Goal: Information Seeking & Learning: Check status

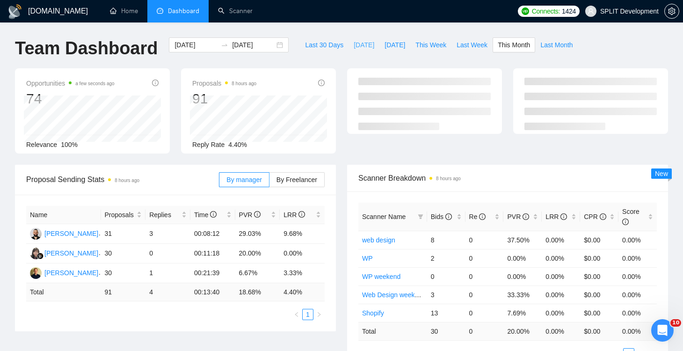
click at [355, 47] on span "[DATE]" at bounding box center [363, 45] width 21 height 10
type input "[DATE]"
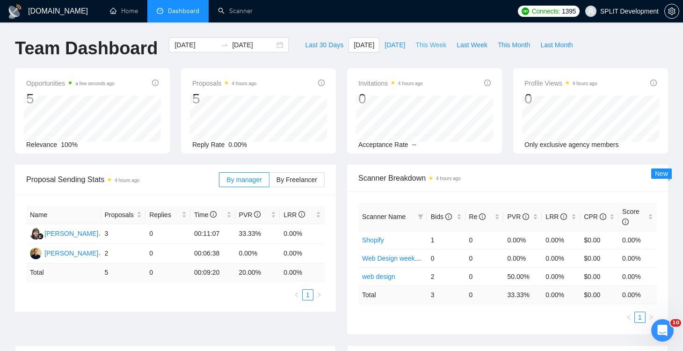
click at [435, 45] on span "This Week" at bounding box center [430, 45] width 31 height 10
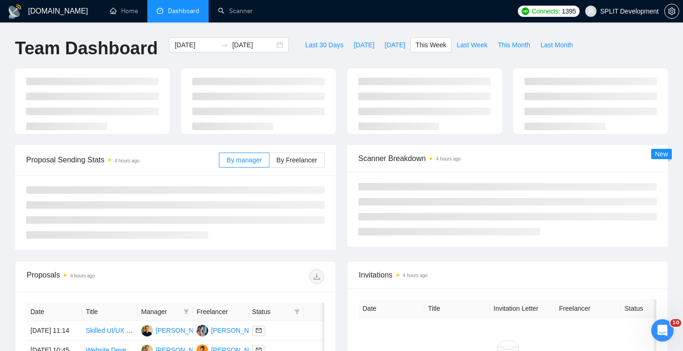
type input "[DATE]"
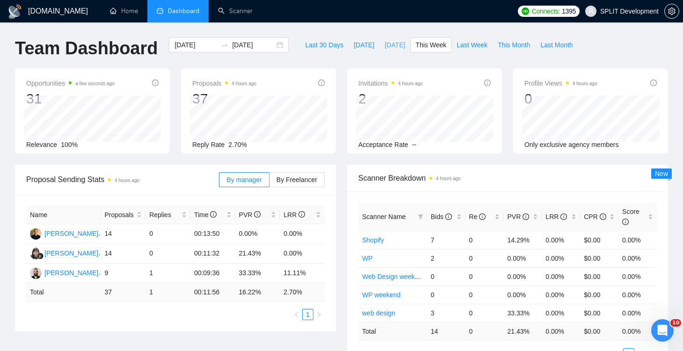
click at [384, 46] on span "[DATE]" at bounding box center [394, 45] width 21 height 10
type input "[DATE]"
click at [513, 44] on span "This Month" at bounding box center [513, 45] width 32 height 10
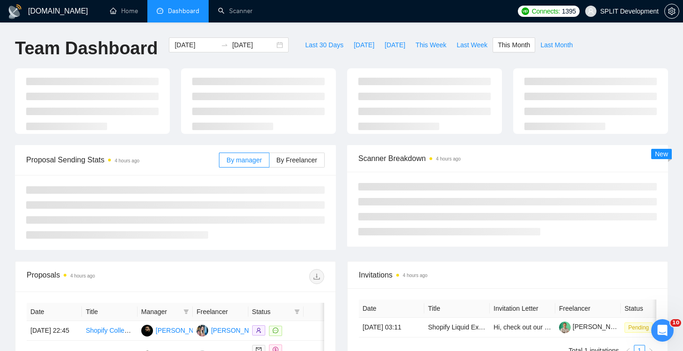
type input "[DATE]"
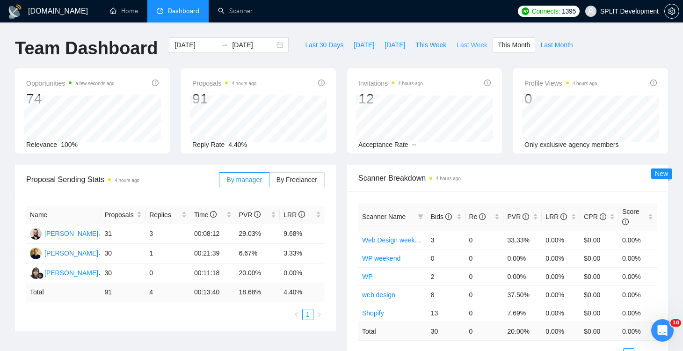
click at [470, 46] on span "Last Week" at bounding box center [471, 45] width 31 height 10
type input "[DATE]"
click at [315, 47] on span "Last 30 Days" at bounding box center [324, 45] width 38 height 10
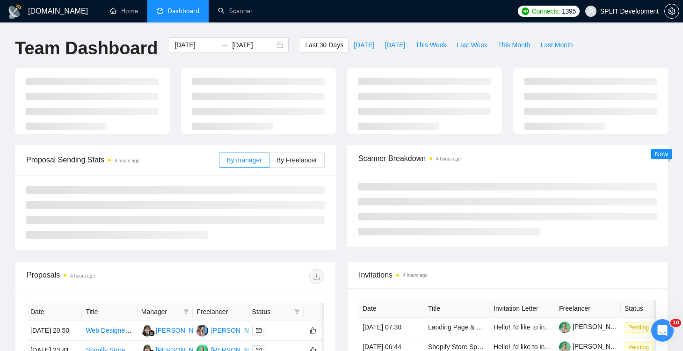
type input "[DATE]"
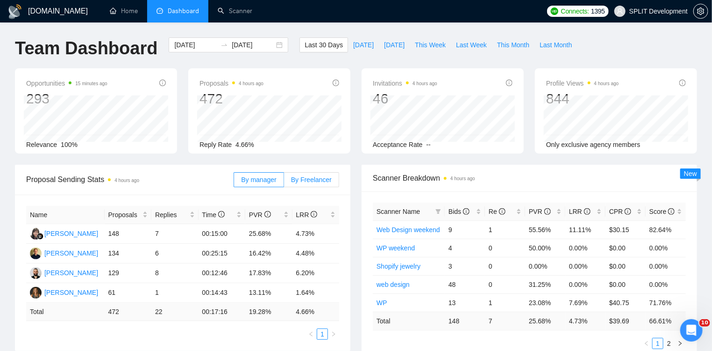
click at [307, 182] on span "By Freelancer" at bounding box center [311, 179] width 41 height 7
click at [284, 182] on input "By Freelancer" at bounding box center [284, 182] width 0 height 0
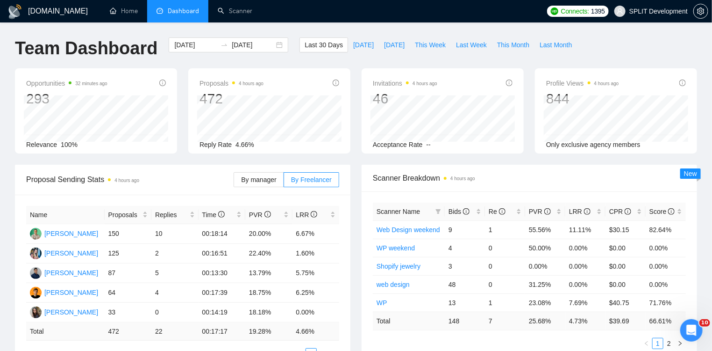
click at [355, 160] on div "Opportunities 32 minutes ago 293 Relevance 100% Proposals 4 hours ago 472 Reply…" at bounding box center [356, 116] width 694 height 96
